Goal: Task Accomplishment & Management: Manage account settings

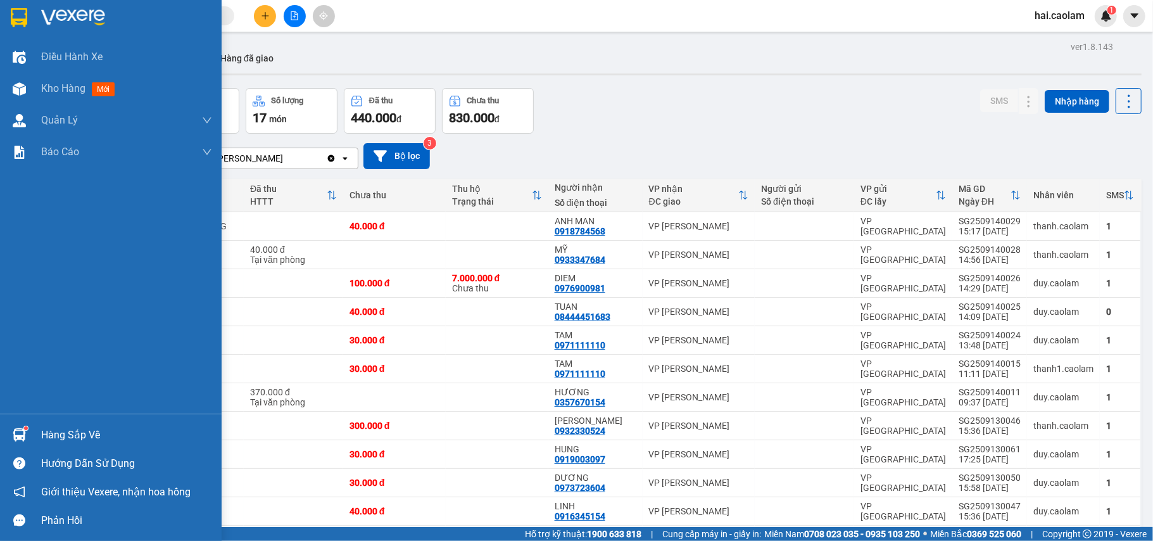
scroll to position [84, 0]
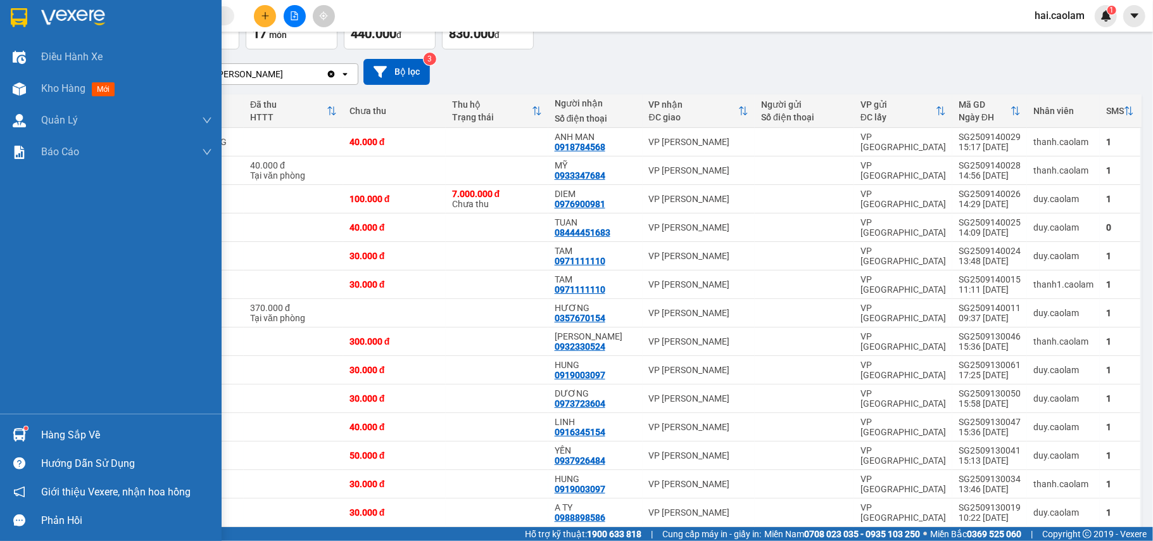
click at [54, 422] on div "Hàng sắp về" at bounding box center [111, 434] width 222 height 28
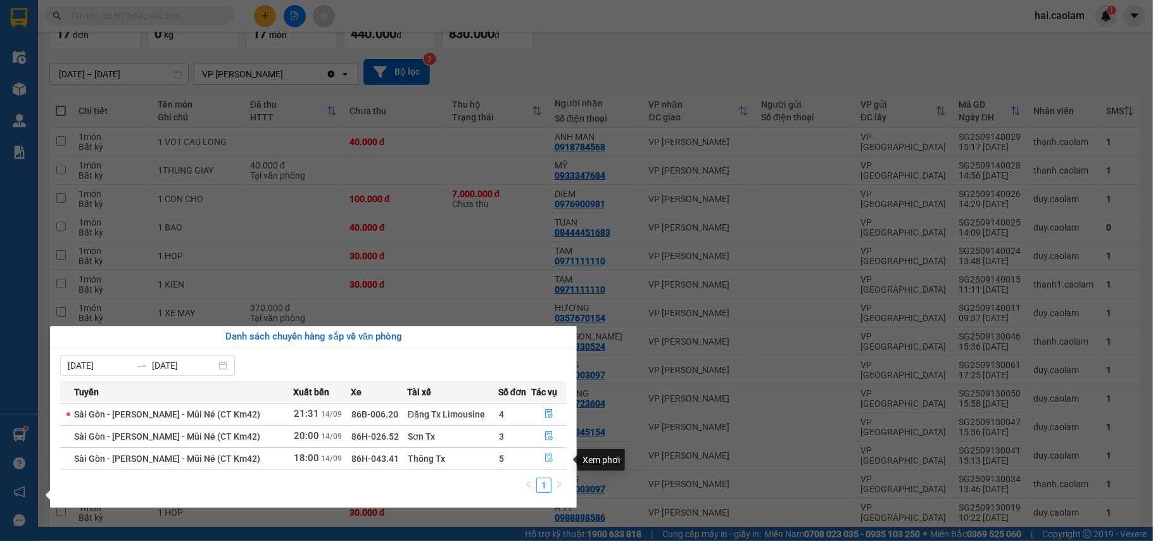
click at [555, 460] on button "button" at bounding box center [549, 458] width 34 height 20
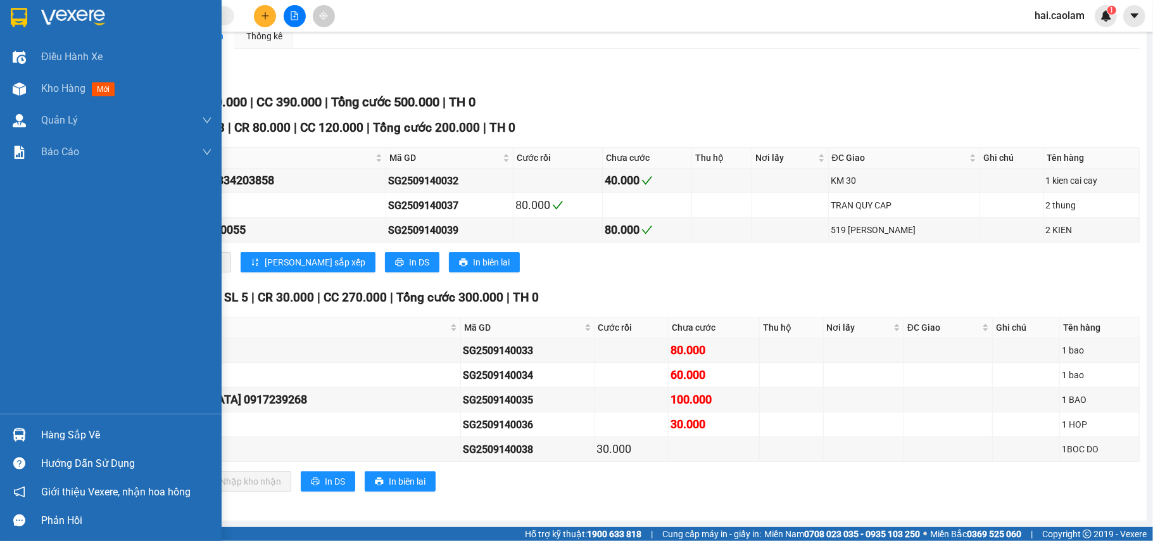
scroll to position [137, 0]
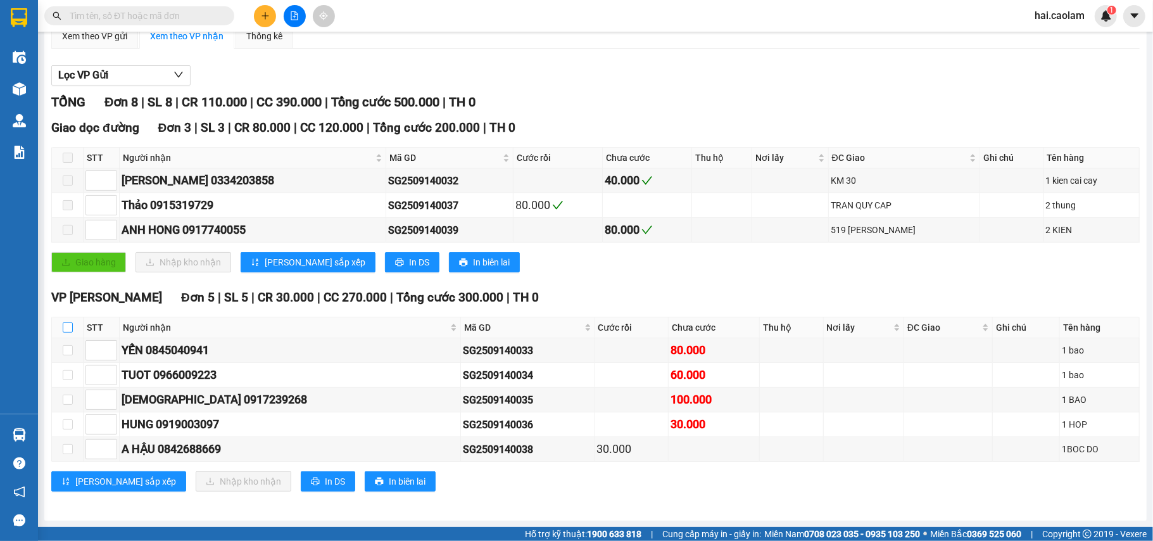
click at [66, 322] on input "checkbox" at bounding box center [68, 327] width 10 height 10
checkbox input "true"
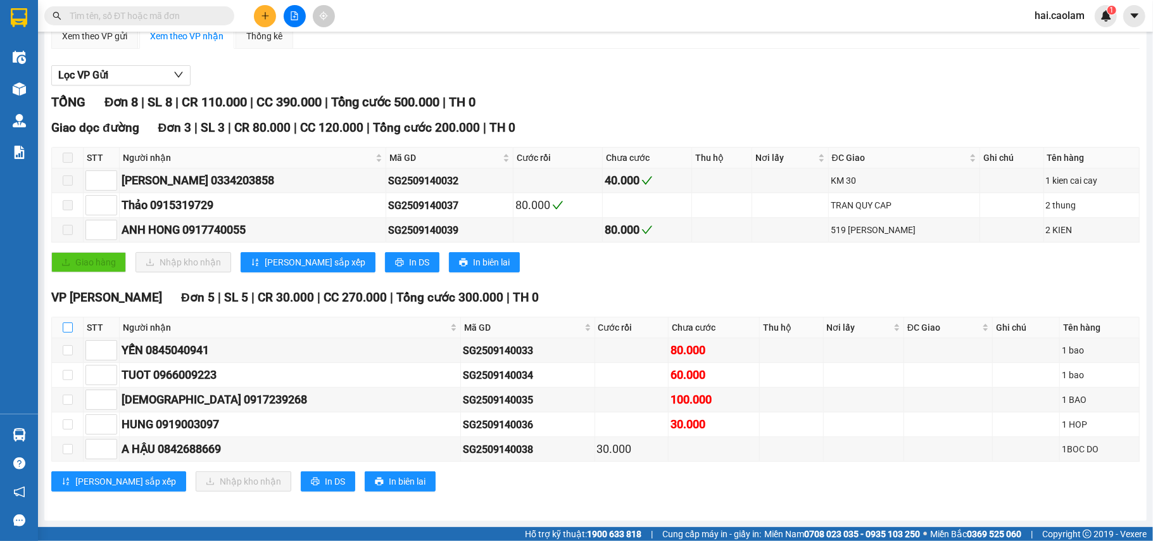
checkbox input "true"
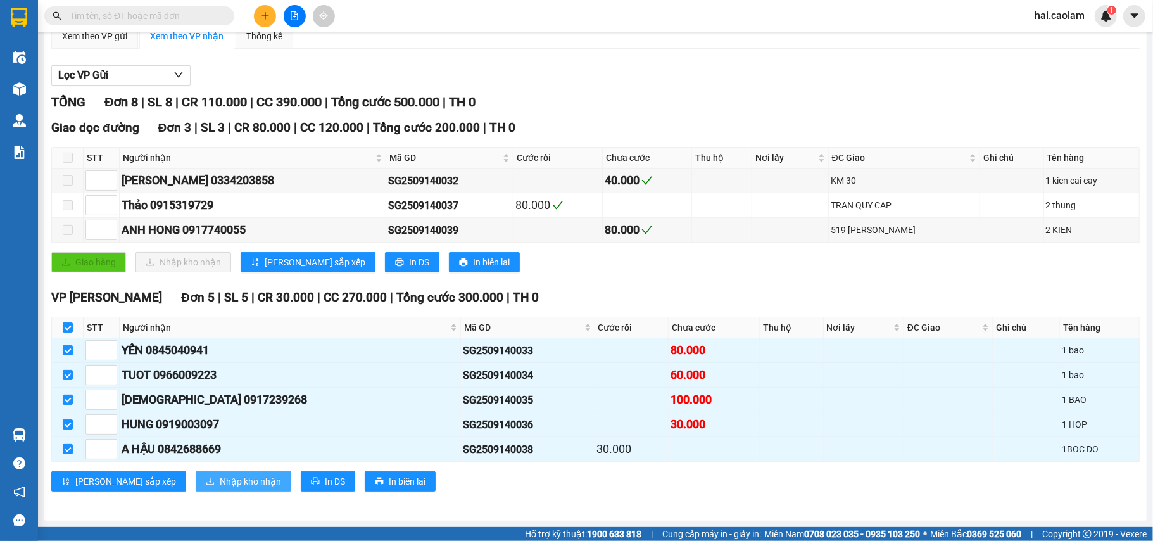
click at [196, 474] on button "Nhập kho nhận" at bounding box center [244, 481] width 96 height 20
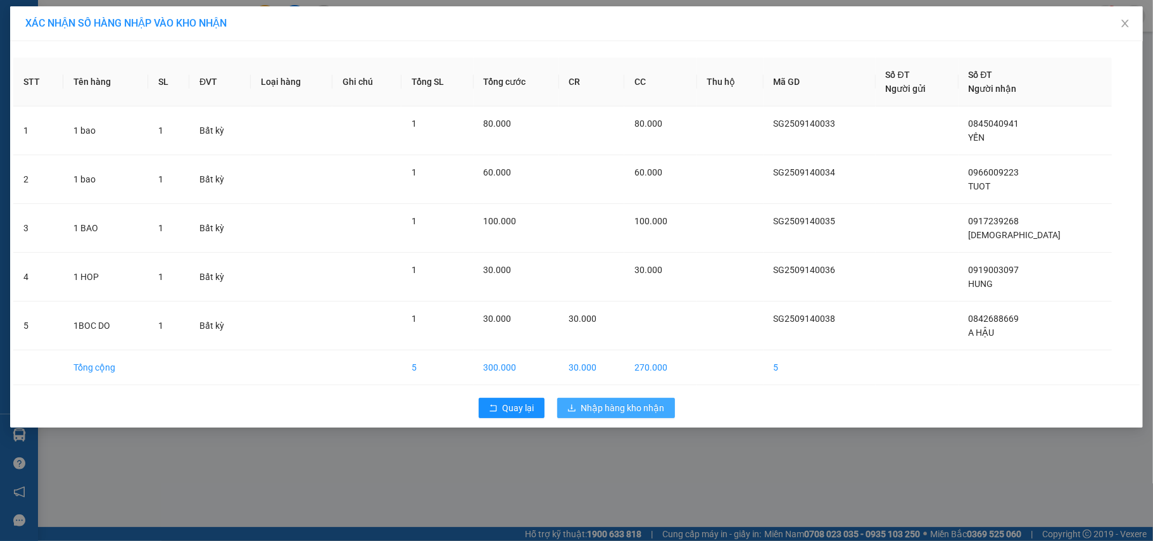
click at [612, 408] on span "Nhập hàng kho nhận" at bounding box center [623, 408] width 84 height 14
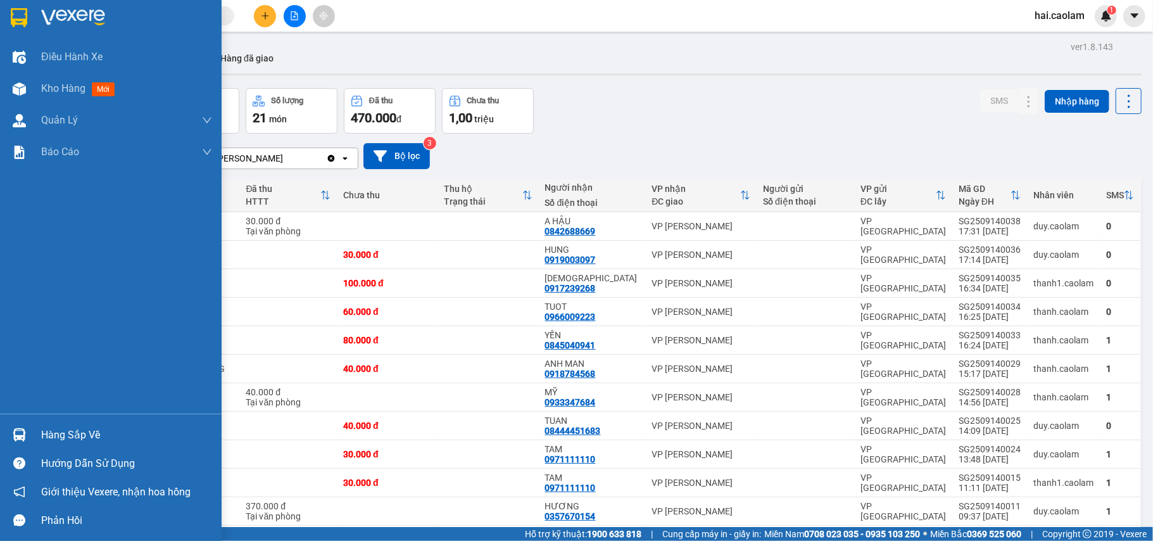
click at [76, 428] on div "Hàng sắp về" at bounding box center [126, 434] width 171 height 19
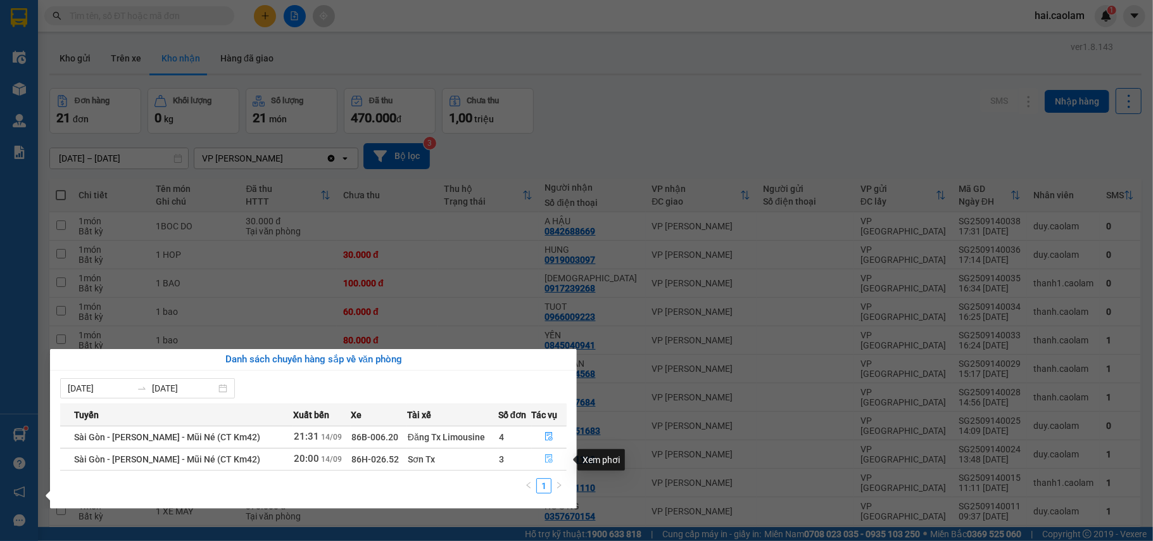
click at [548, 461] on icon "file-done" at bounding box center [550, 459] width 8 height 9
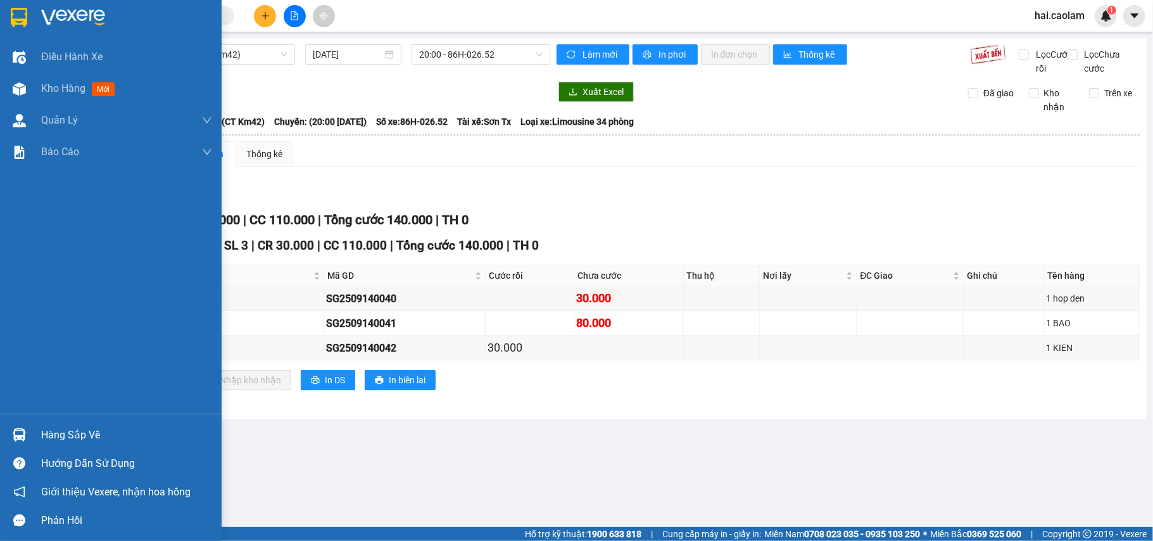
click at [73, 431] on div "Hàng sắp về" at bounding box center [126, 434] width 171 height 19
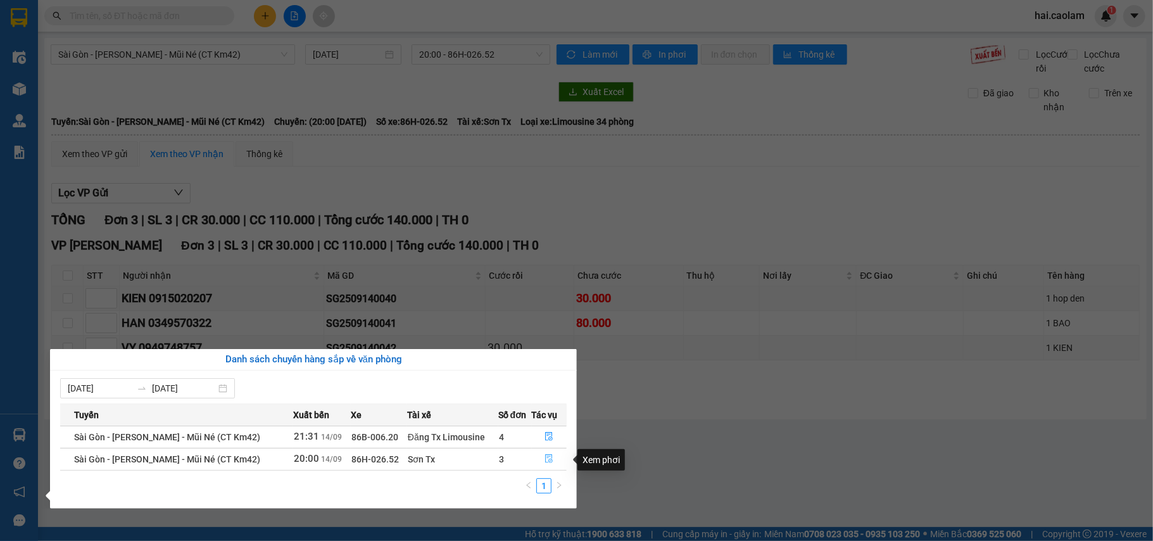
click at [555, 456] on button "button" at bounding box center [549, 459] width 34 height 20
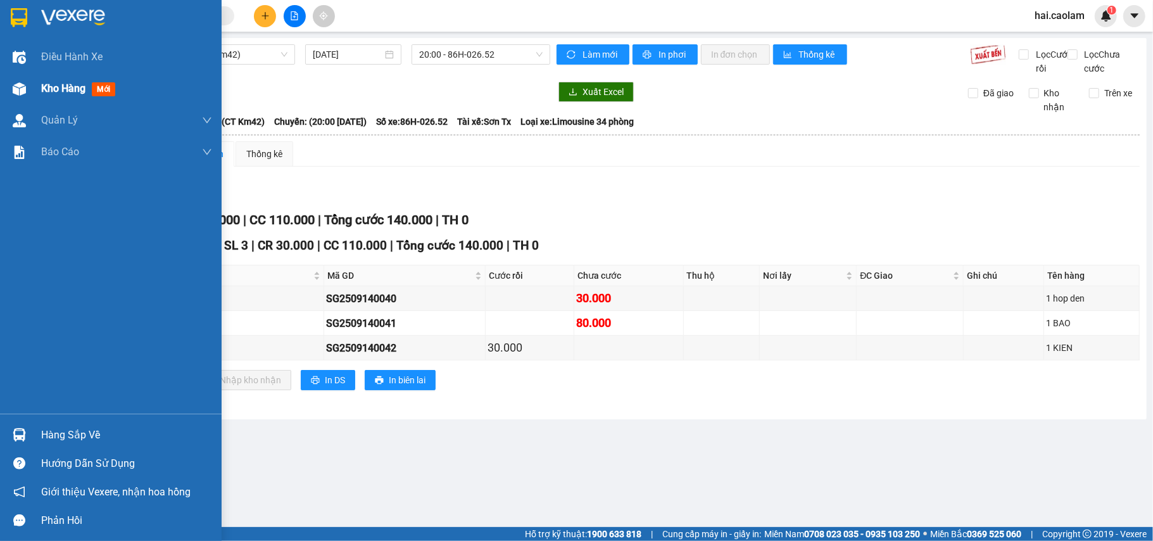
click at [79, 77] on div "Kho hàng mới" at bounding box center [126, 89] width 171 height 32
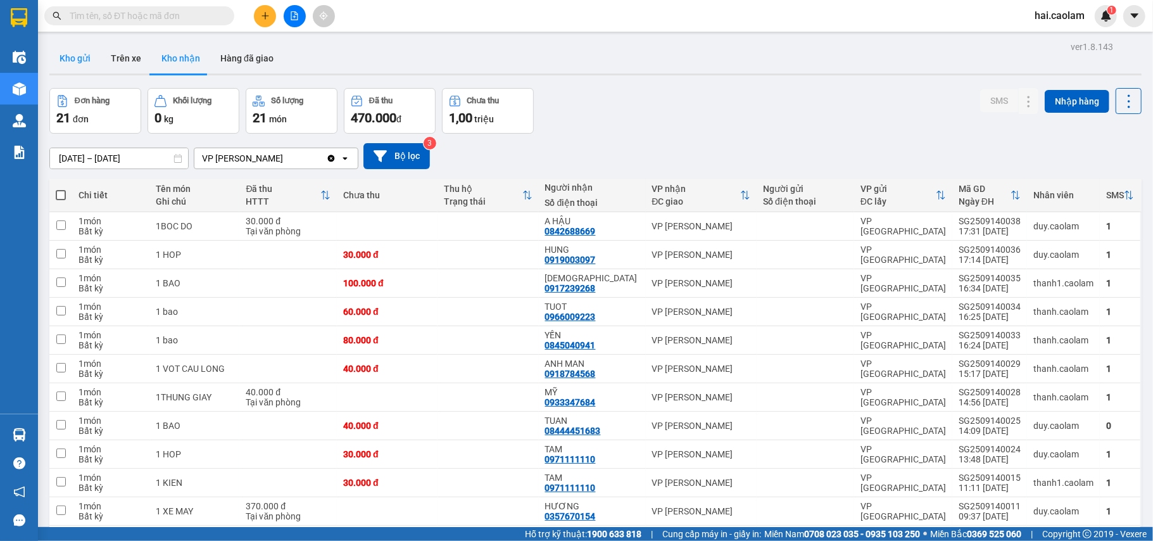
click at [75, 61] on button "Kho gửi" at bounding box center [74, 58] width 51 height 30
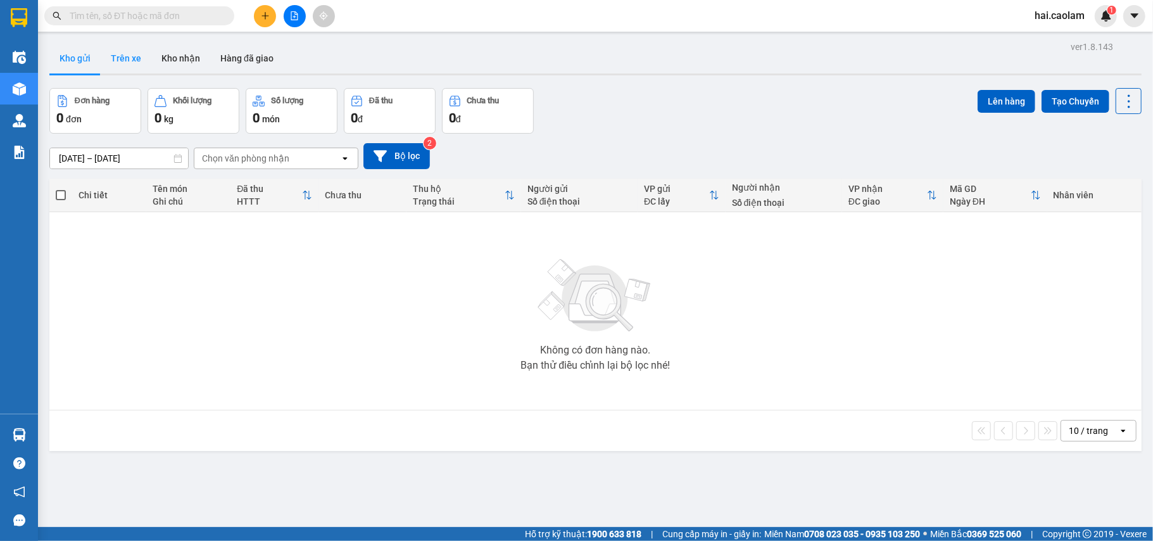
click at [127, 56] on button "Trên xe" at bounding box center [126, 58] width 51 height 30
